Goal: Task Accomplishment & Management: Use online tool/utility

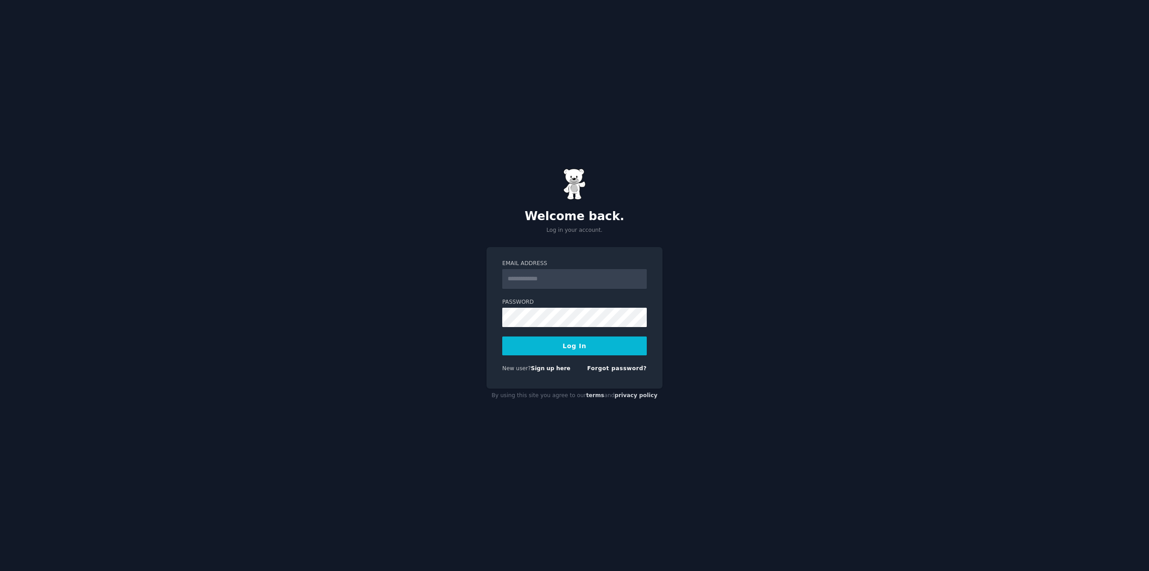
click at [584, 277] on input "Email Address" at bounding box center [574, 279] width 145 height 20
type input "**********"
click at [589, 343] on button "Log In" at bounding box center [574, 345] width 145 height 19
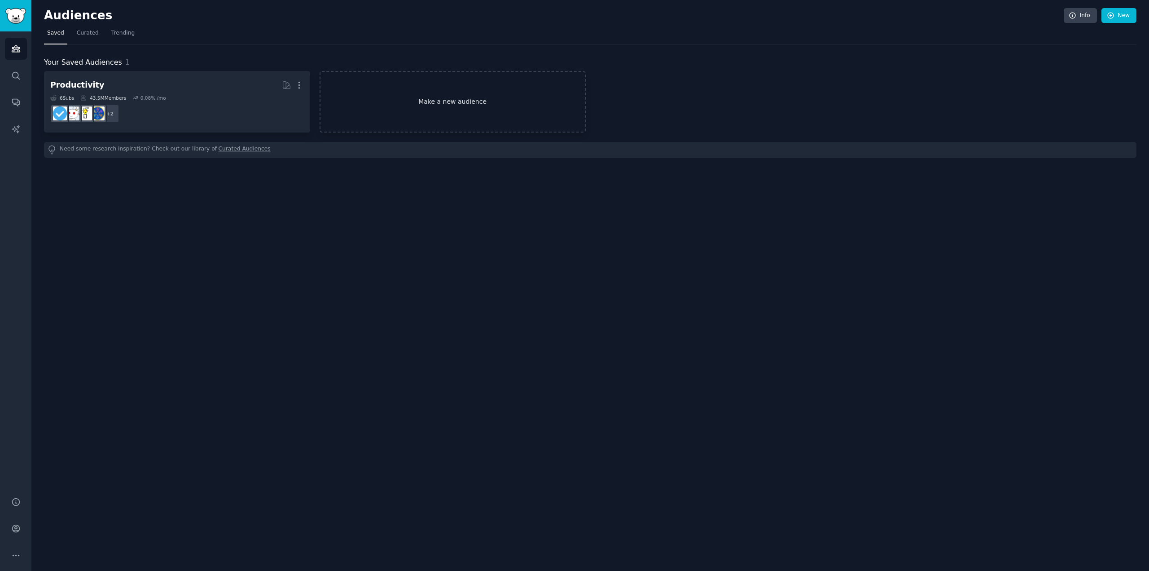
click at [424, 111] on link "Make a new audience" at bounding box center [453, 101] width 266 height 61
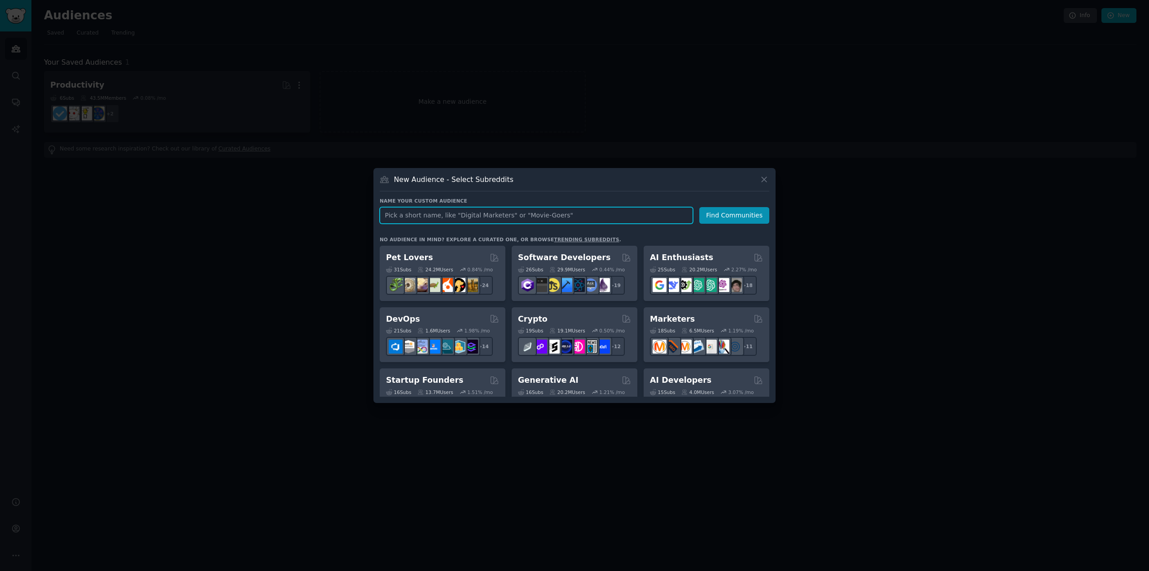
paste input "retatrutide"
type input "retatrutide"
click at [734, 215] on button "Find Communities" at bounding box center [734, 215] width 70 height 17
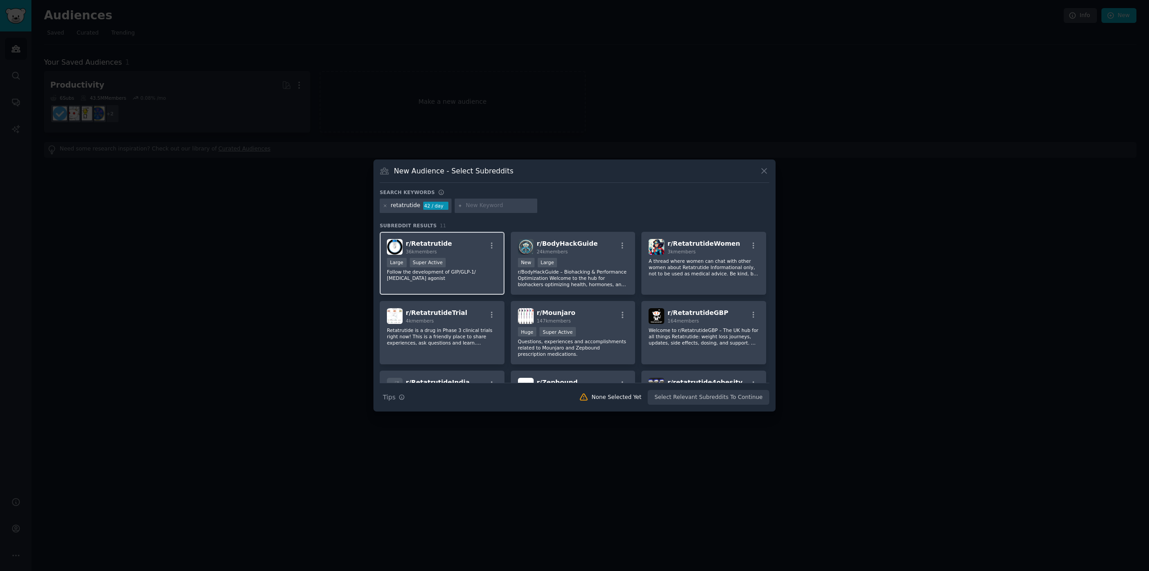
click at [453, 275] on p "Follow the development of GIP/GLP-1/ [MEDICAL_DATA] agonist" at bounding box center [442, 274] width 110 height 13
click at [732, 395] on button "Create Audience" at bounding box center [740, 397] width 59 height 15
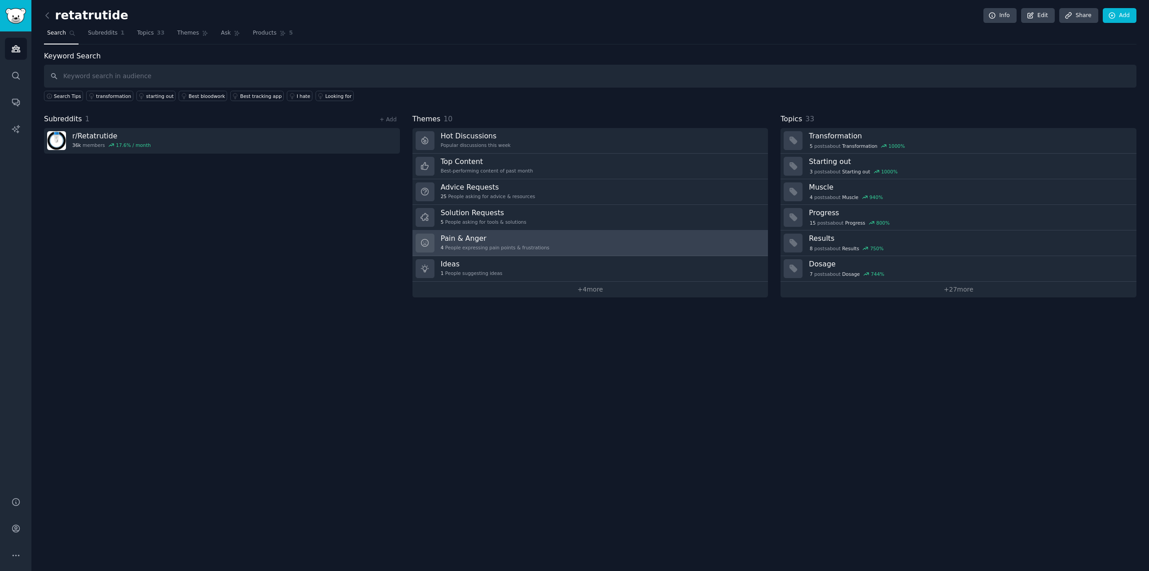
click at [494, 241] on div "Pain & Anger 4 People expressing pain points & frustrations" at bounding box center [495, 242] width 109 height 19
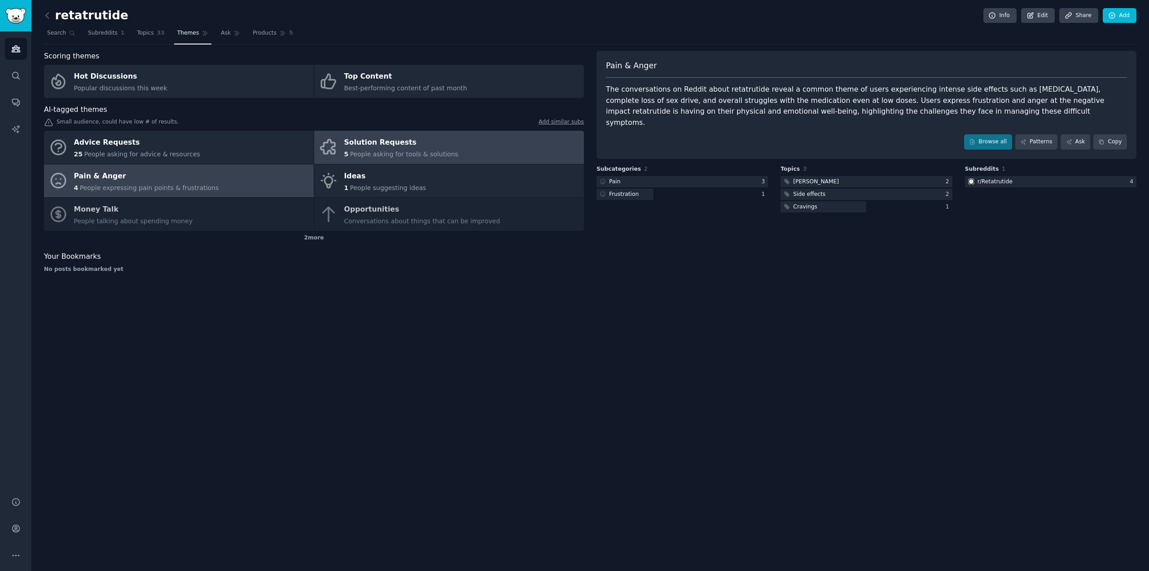
click at [528, 147] on link "Solution Requests 5 People asking for tools & solutions" at bounding box center [449, 147] width 270 height 33
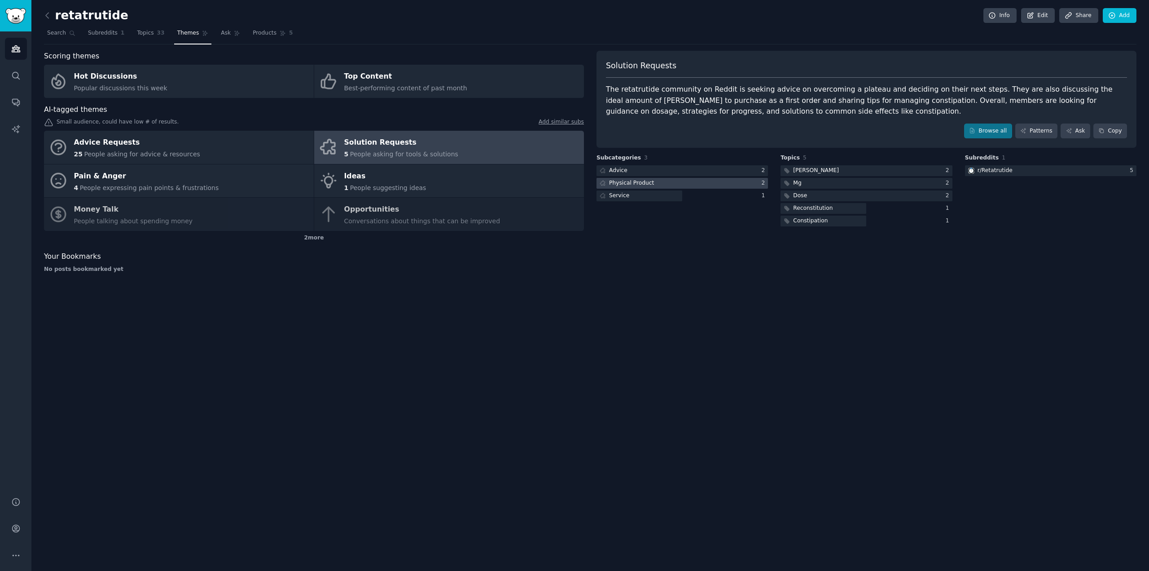
click at [707, 183] on div at bounding box center [682, 183] width 171 height 11
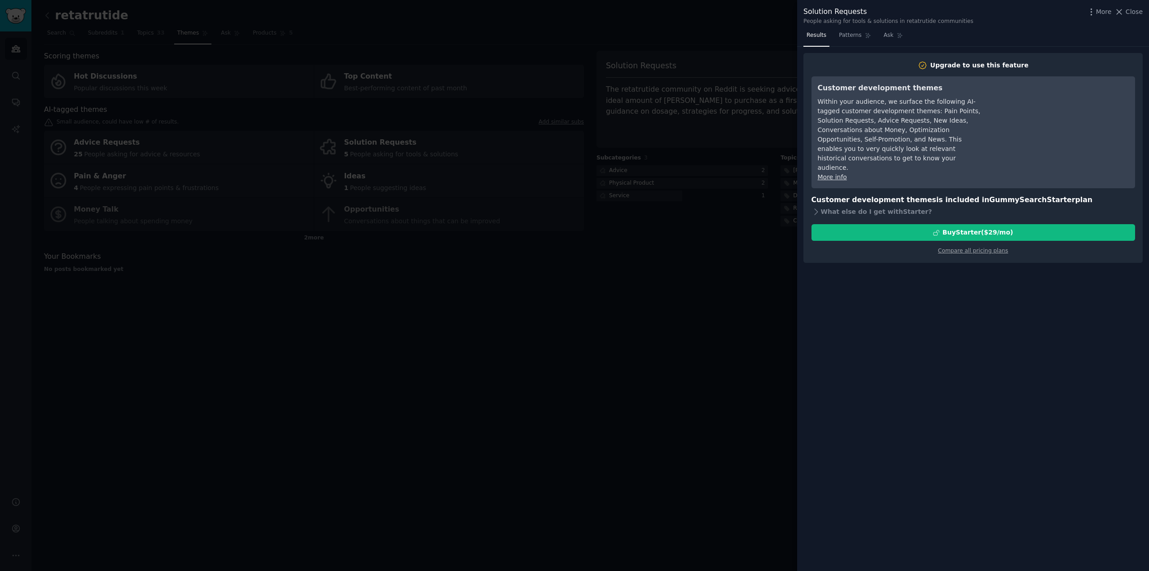
click at [740, 255] on div at bounding box center [574, 285] width 1149 height 571
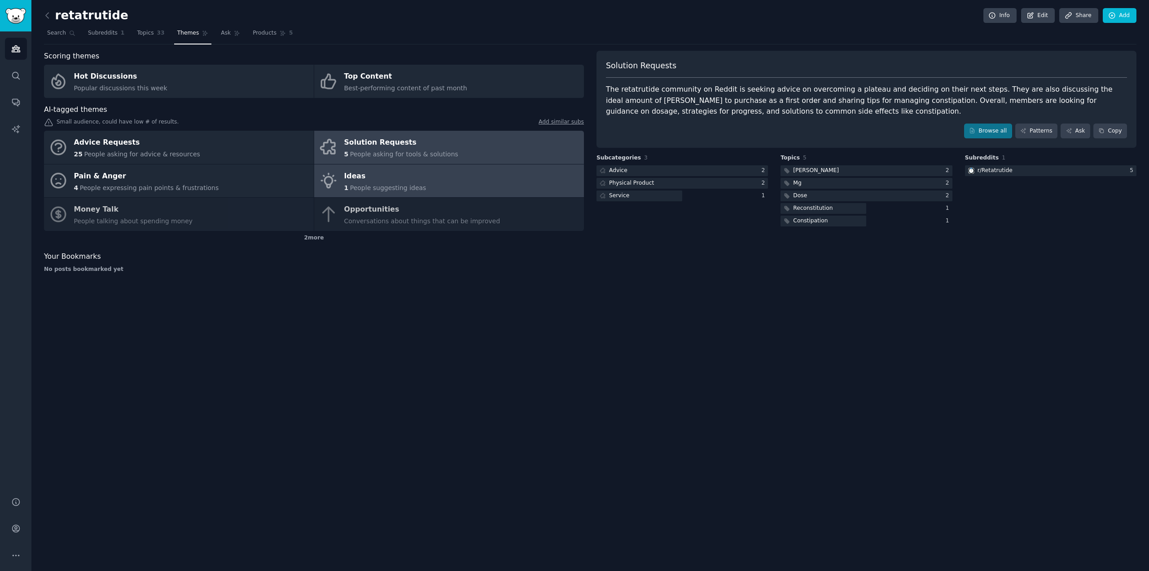
click at [418, 186] on link "Ideas 1 People suggesting ideas" at bounding box center [449, 180] width 270 height 33
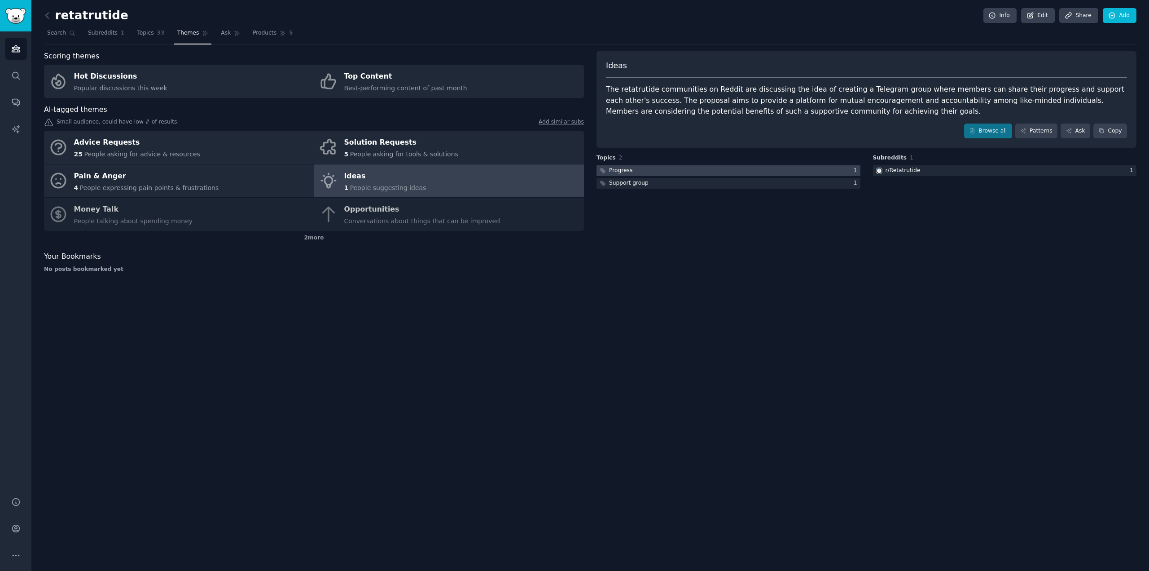
click at [680, 171] on div at bounding box center [729, 170] width 264 height 11
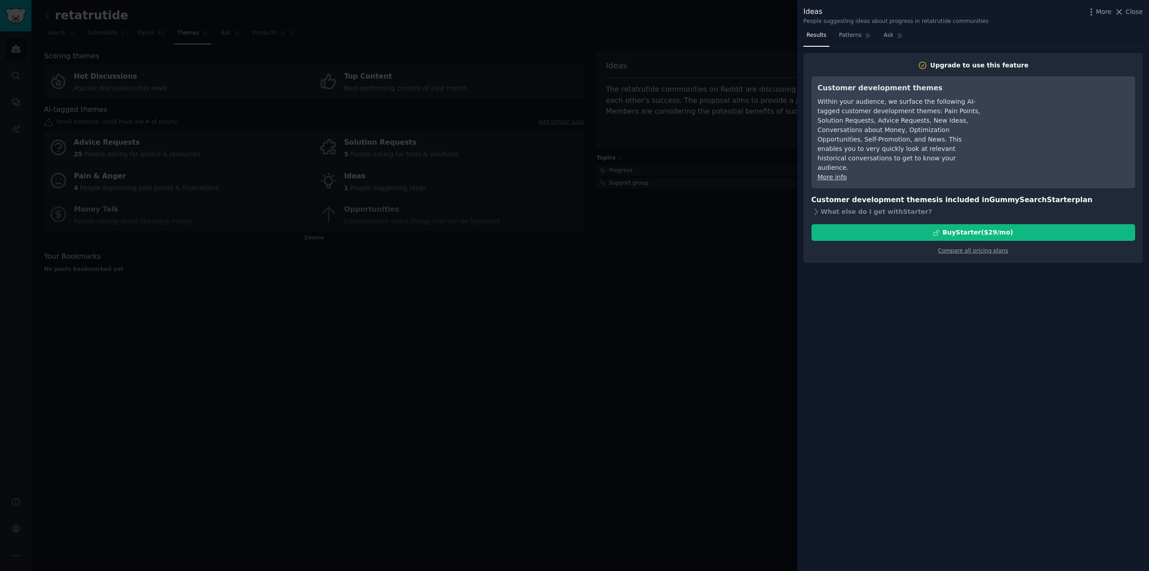
click at [756, 294] on div at bounding box center [574, 285] width 1149 height 571
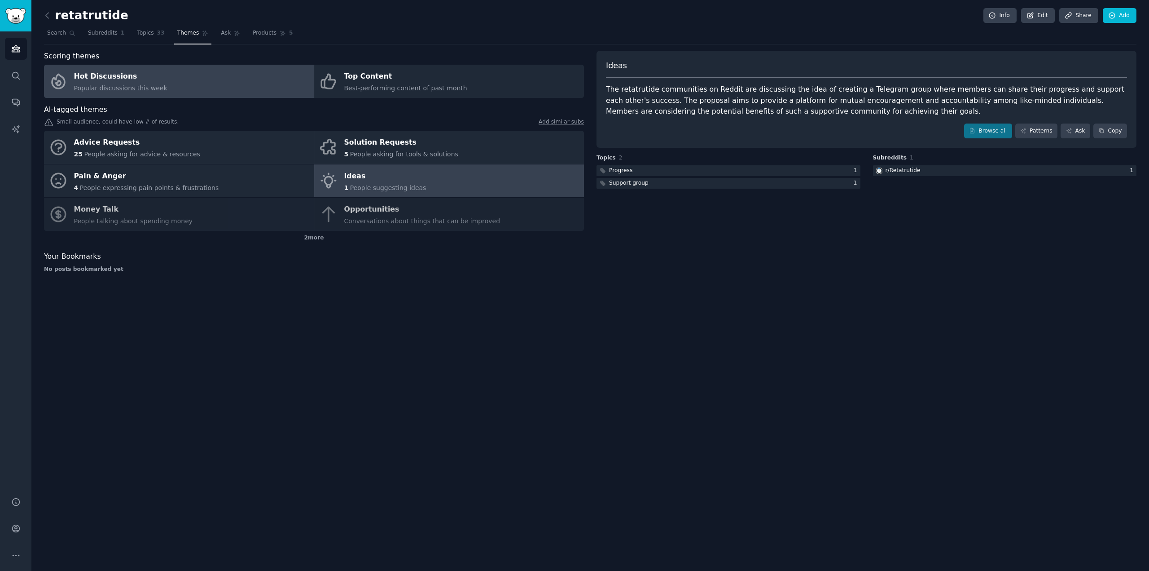
click at [253, 85] on link "Hot Discussions Popular discussions this week" at bounding box center [179, 81] width 270 height 33
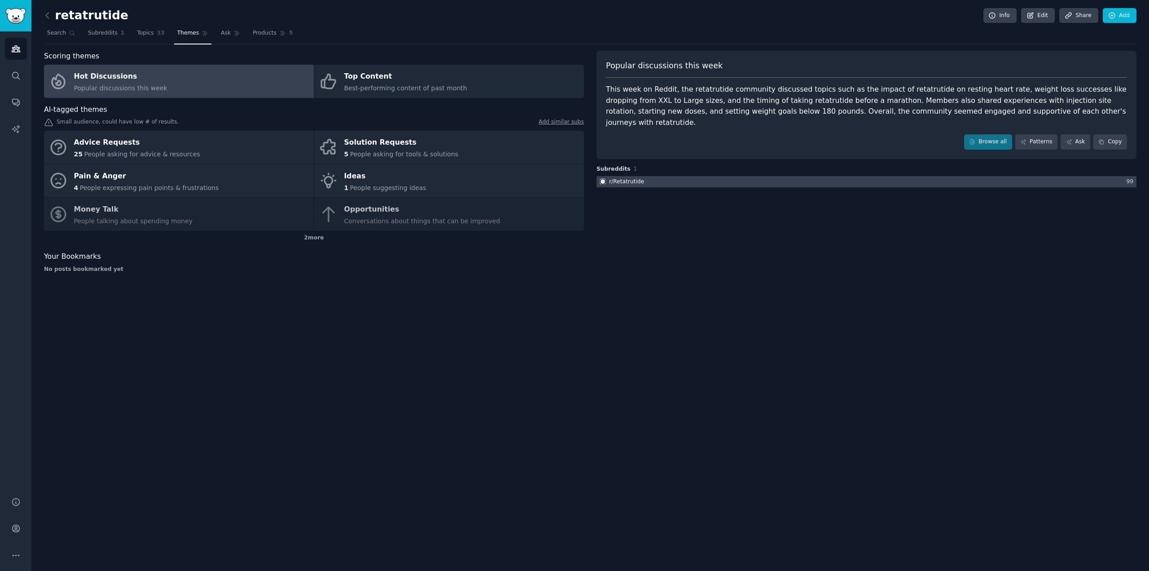
click at [634, 178] on div "r/ Retatrutide" at bounding box center [626, 182] width 35 height 8
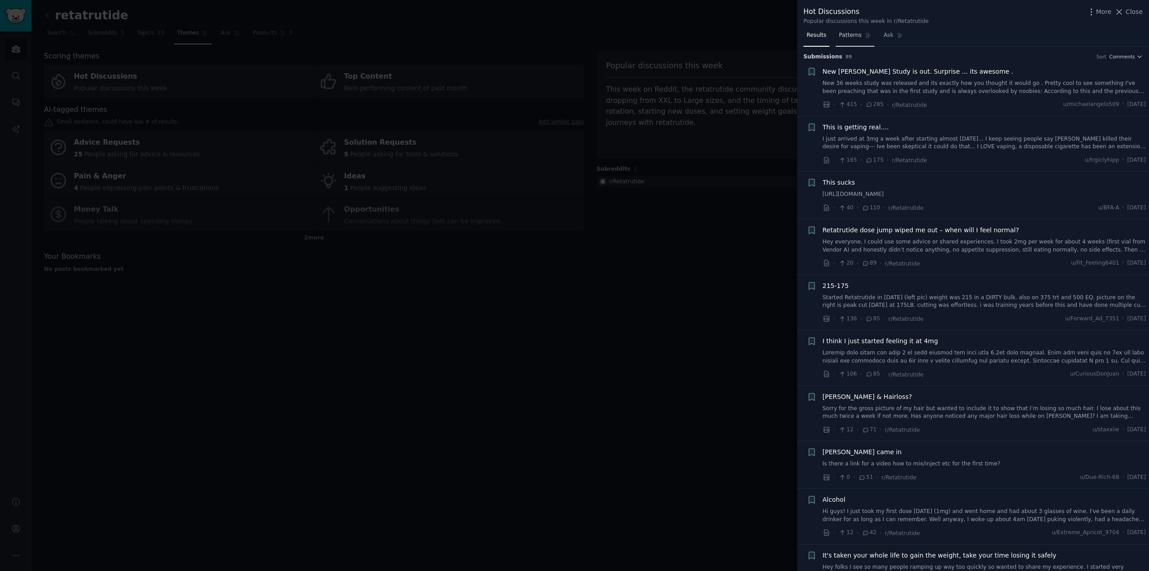
click at [852, 35] on span "Patterns" at bounding box center [850, 35] width 22 height 8
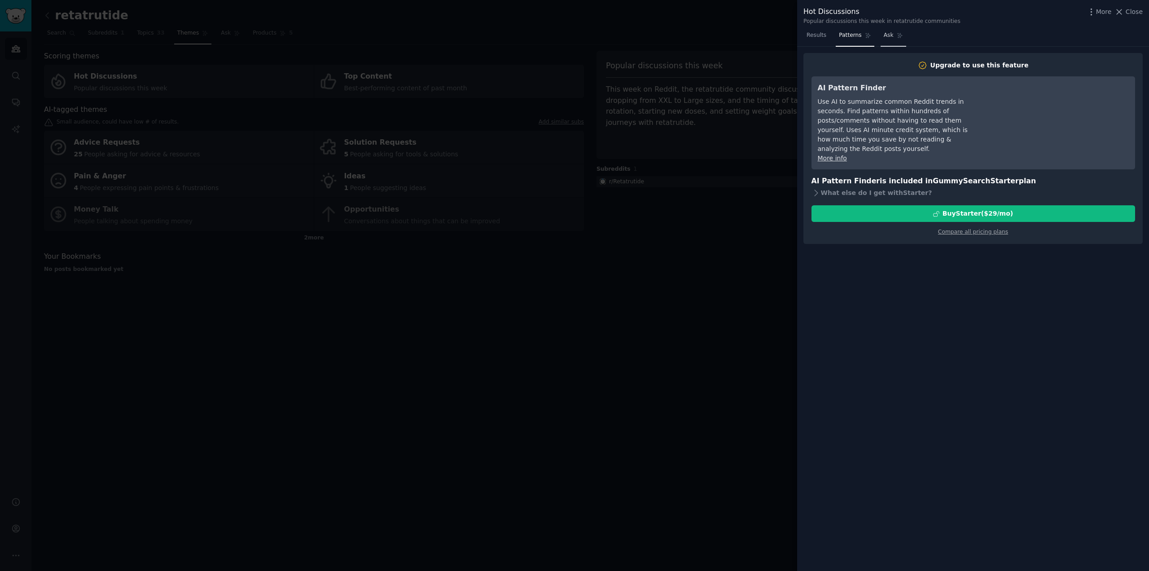
click at [881, 31] on link "Ask" at bounding box center [894, 37] width 26 height 18
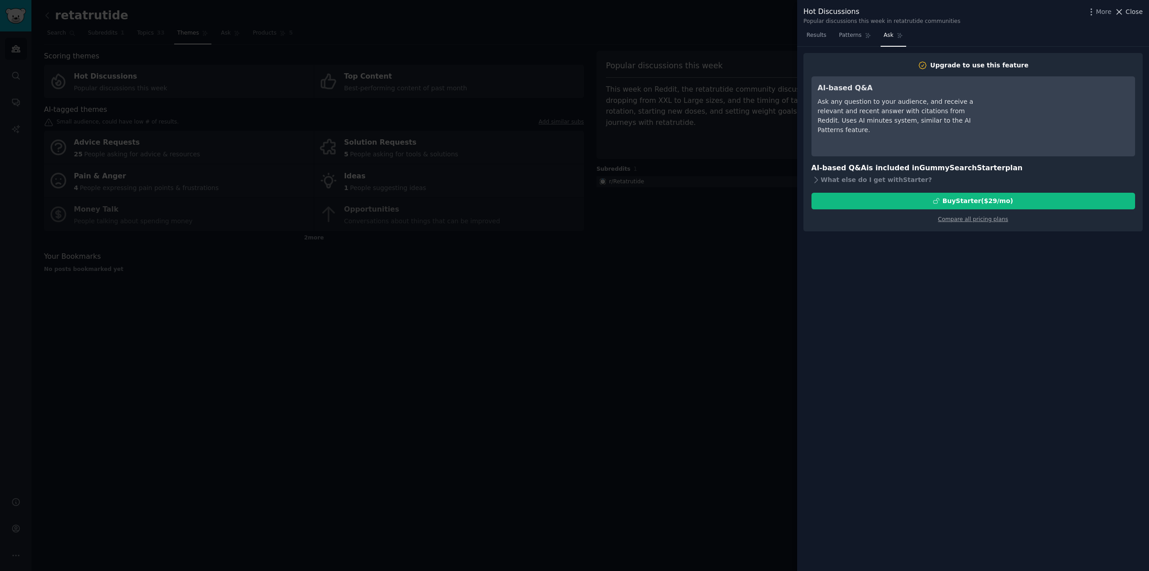
click at [1137, 12] on span "Close" at bounding box center [1134, 11] width 17 height 9
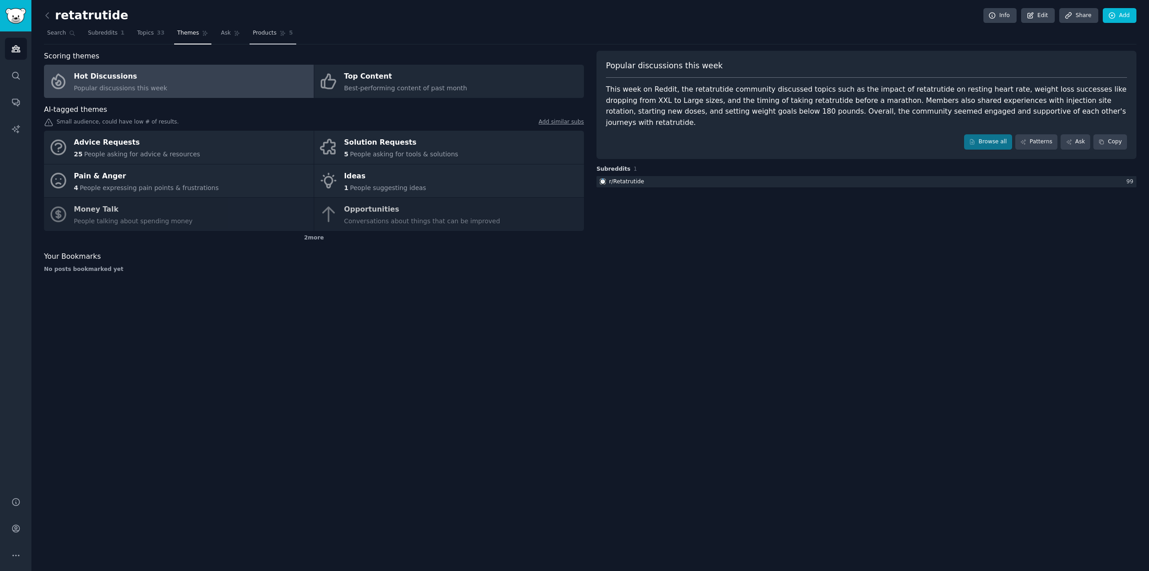
click at [257, 31] on span "Products" at bounding box center [265, 33] width 24 height 8
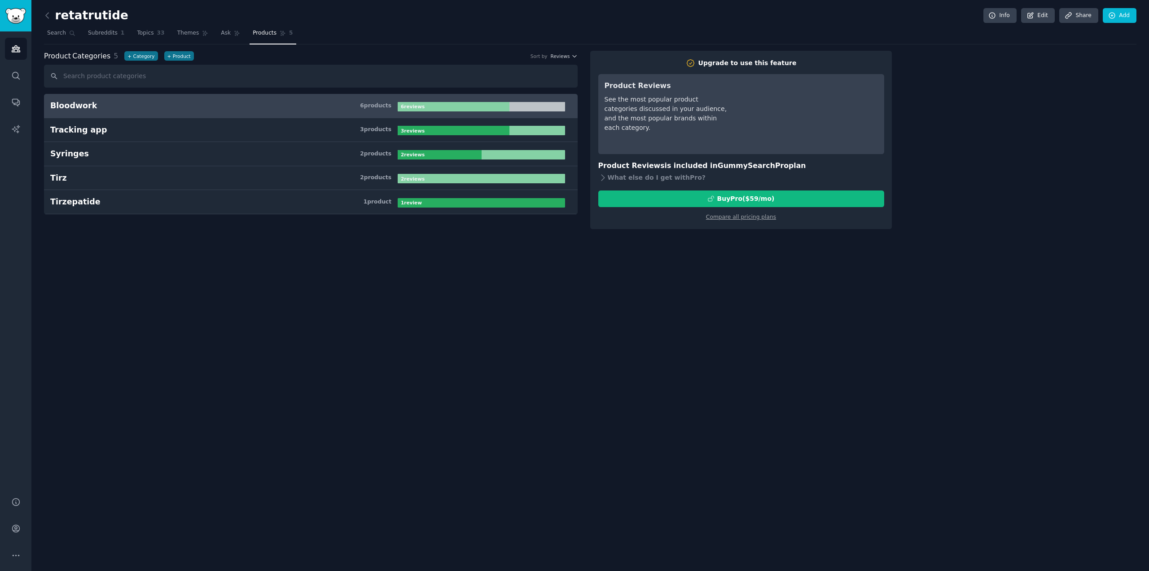
click at [98, 105] on h3 "Bloodwork 6 product s" at bounding box center [223, 105] width 347 height 11
drag, startPoint x: 31, startPoint y: 103, endPoint x: 96, endPoint y: 106, distance: 64.3
click at [96, 106] on div "retatrutide Info Edit Share Add Search Subreddits 1 Topics 33 Themes Ask Produc…" at bounding box center [590, 285] width 1118 height 571
copy div "Bloodwork"
click at [188, 34] on span "Themes" at bounding box center [188, 33] width 22 height 8
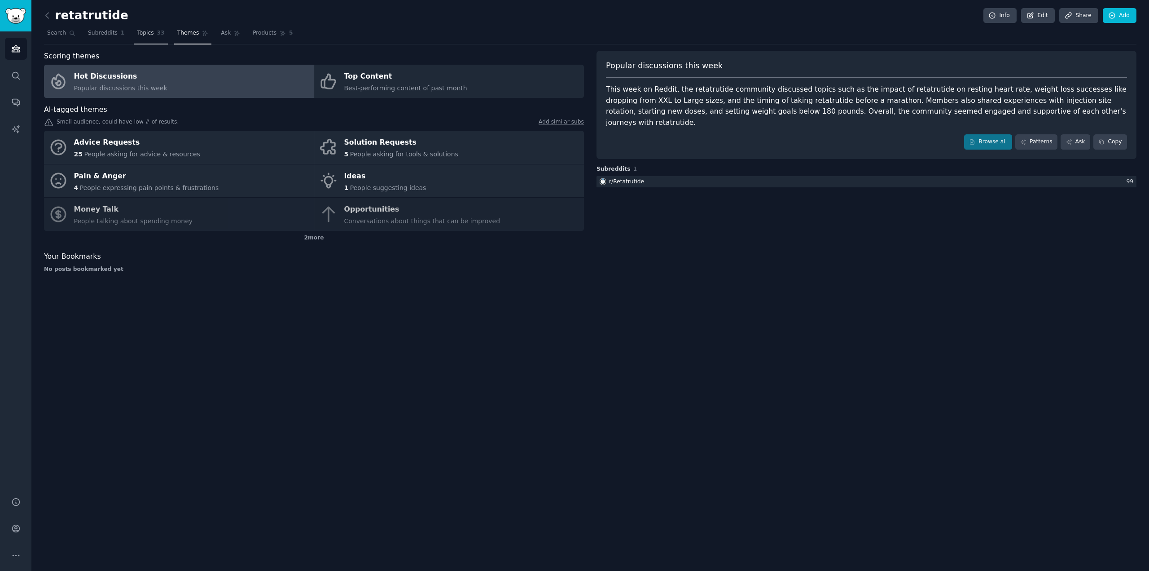
click at [141, 31] on span "Topics" at bounding box center [145, 33] width 17 height 8
